Goal: Obtain resource: Download file/media

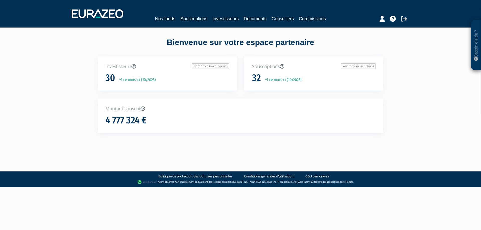
click at [188, 96] on div "Investisseurs Gérer mes investisseurs 30 +1 ce mois-ci (10/2025)" at bounding box center [167, 77] width 147 height 43
click at [168, 19] on link "Nos fonds" at bounding box center [165, 18] width 20 height 7
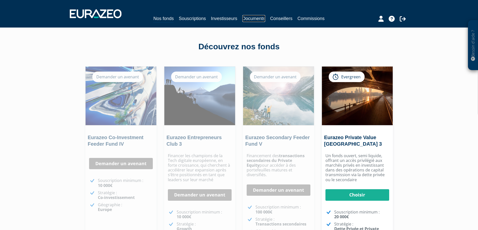
click at [256, 19] on link "Documents" at bounding box center [253, 18] width 23 height 7
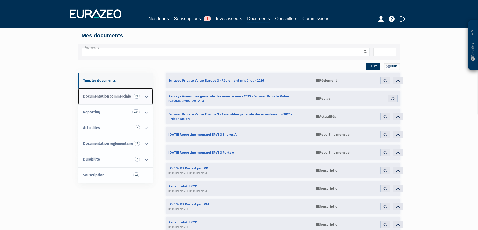
click at [115, 99] on link "Documentation commerciale 21" at bounding box center [115, 97] width 75 height 16
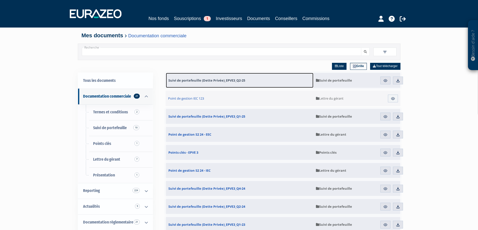
click at [205, 81] on span "Suivi de portefeuille (Dette Privée)_EPVE3_Q2-25" at bounding box center [206, 80] width 77 height 5
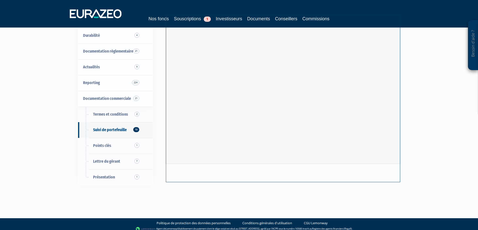
scroll to position [52, 0]
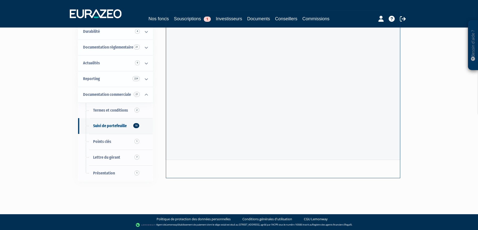
click at [435, 124] on div "Besoin d'aide ? × J'ai besoin d'aide Si vous avez une question à propos du fonc…" at bounding box center [239, 71] width 478 height 247
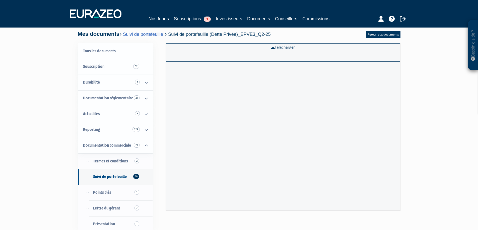
scroll to position [0, 0]
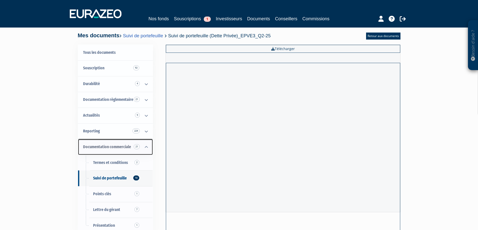
click at [121, 146] on span "Documentation commerciale 21" at bounding box center [107, 147] width 48 height 5
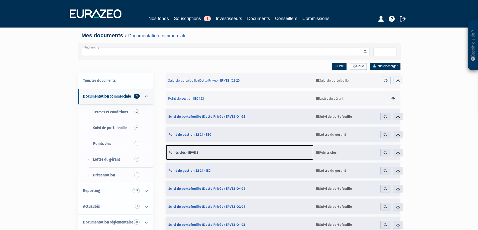
click at [180, 152] on span "Points clés - EPVE 3" at bounding box center [183, 152] width 30 height 5
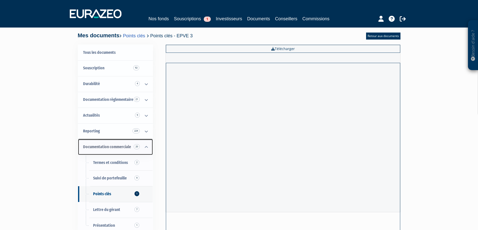
click at [121, 150] on link "Documentation commerciale 20" at bounding box center [115, 147] width 75 height 16
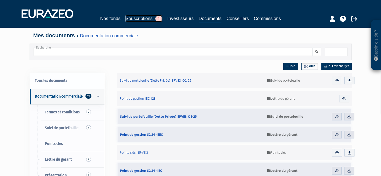
click at [148, 18] on link "Souscriptions 1" at bounding box center [144, 18] width 37 height 7
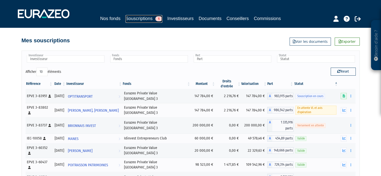
click at [159, 20] on span "1" at bounding box center [158, 18] width 7 height 5
click at [378, 89] on div "Besoin d'aide ? × J'ai besoin d'aide Si vous avez une question à propos du fonc…" at bounding box center [190, 128] width 381 height 256
